Goal: Task Accomplishment & Management: Use online tool/utility

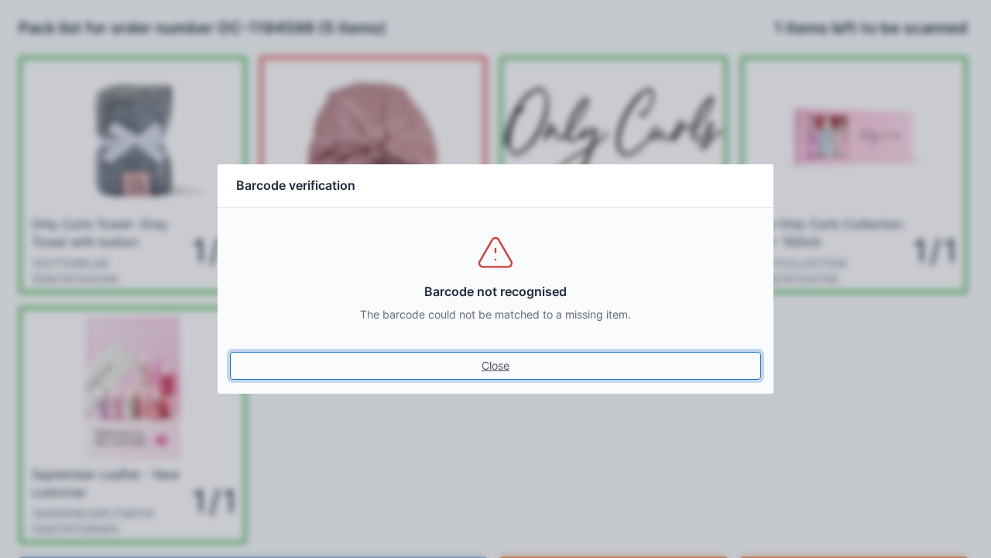
click at [504, 374] on link "Close" at bounding box center [495, 366] width 531 height 28
